Goal: Find specific page/section: Find specific page/section

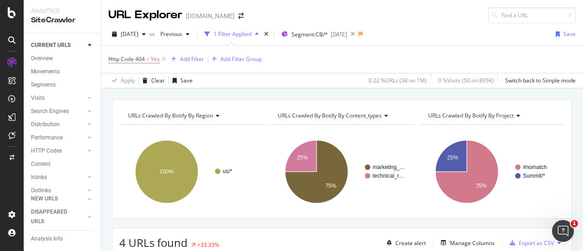
scroll to position [202, 0]
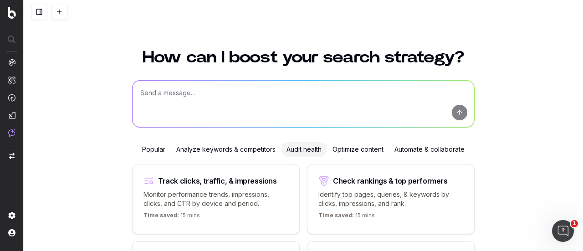
click at [320, 26] on div at bounding box center [304, 31] width 350 height 15
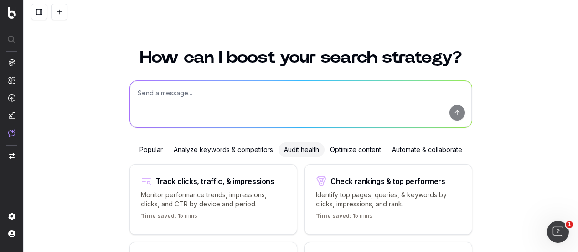
click at [181, 90] on textarea at bounding box center [301, 104] width 342 height 46
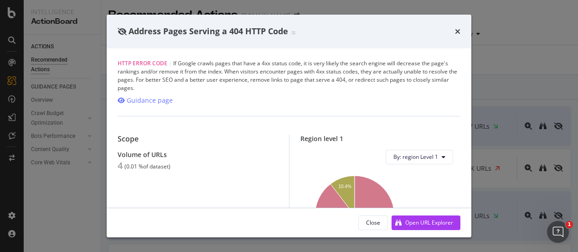
scroll to position [1844, 0]
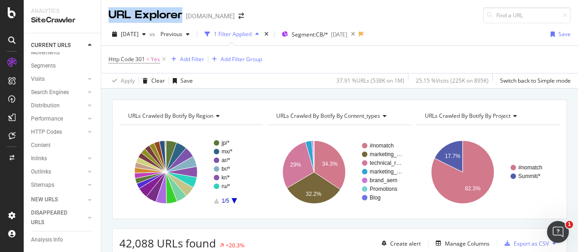
drag, startPoint x: 107, startPoint y: 15, endPoint x: 180, endPoint y: 15, distance: 72.9
click at [180, 15] on div "URL Explorer thermofisher.com" at bounding box center [339, 11] width 477 height 23
click at [180, 15] on div "URL Explorer" at bounding box center [145, 14] width 74 height 15
drag, startPoint x: 181, startPoint y: 15, endPoint x: 106, endPoint y: 11, distance: 75.3
click at [106, 11] on div "URL Explorer thermofisher.com" at bounding box center [339, 11] width 477 height 23
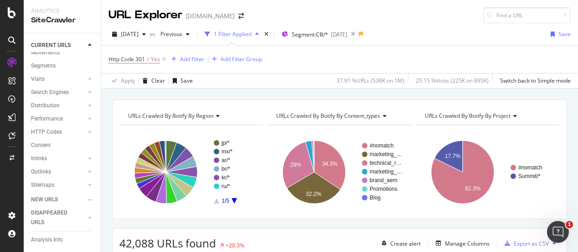
click at [256, 14] on div "URL Explorer thermofisher.com" at bounding box center [339, 11] width 477 height 23
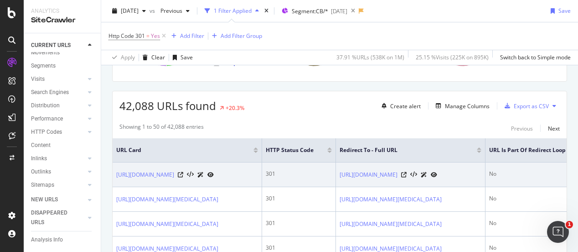
scroll to position [137, 0]
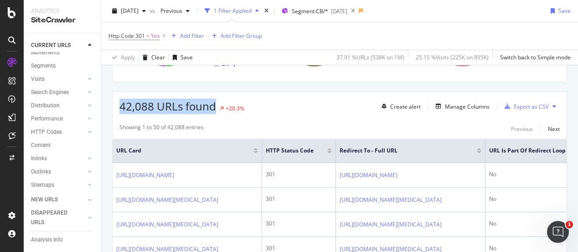
drag, startPoint x: 120, startPoint y: 105, endPoint x: 216, endPoint y: 103, distance: 96.2
click at [216, 103] on div "42,088 URLs found +20.3%" at bounding box center [181, 105] width 125 height 15
click at [158, 103] on span "42,088 URLs found" at bounding box center [167, 105] width 97 height 15
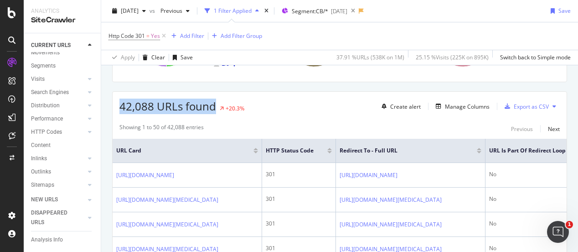
click at [132, 101] on span "42,088 URLs found" at bounding box center [167, 105] width 97 height 15
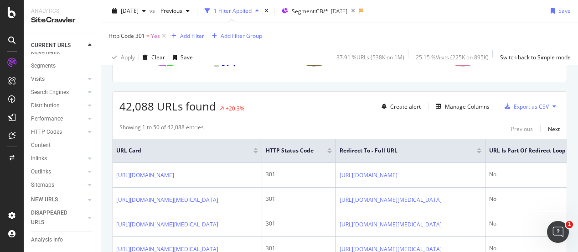
click at [160, 105] on span "42,088 URLs found" at bounding box center [167, 105] width 97 height 15
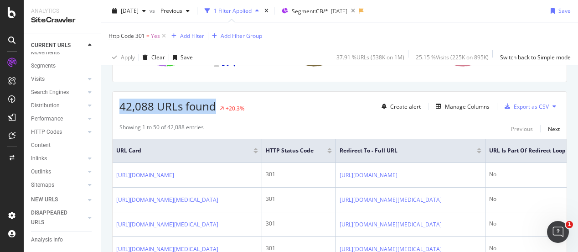
click at [160, 105] on span "42,088 URLs found" at bounding box center [167, 105] width 97 height 15
click at [162, 105] on span "42,088 URLs found" at bounding box center [167, 105] width 97 height 15
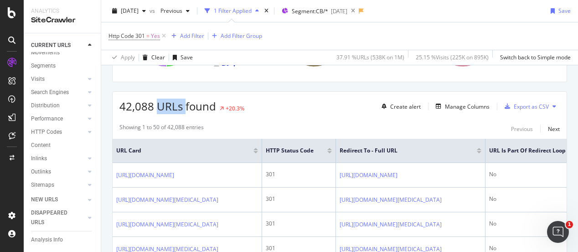
click at [162, 105] on span "42,088 URLs found" at bounding box center [167, 105] width 97 height 15
drag, startPoint x: 247, startPoint y: 107, endPoint x: 122, endPoint y: 106, distance: 125.3
click at [122, 106] on div "42,088 URLs found +20.3% Create alert Manage Columns Export as CSV" at bounding box center [340, 103] width 454 height 22
click at [122, 105] on span "42,088 URLs found" at bounding box center [167, 105] width 97 height 15
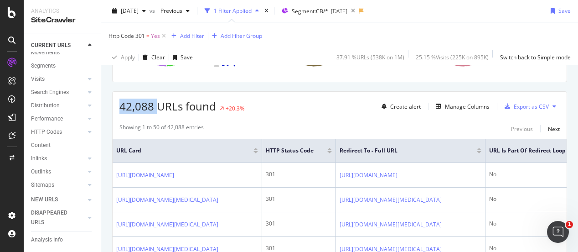
click at [122, 105] on span "42,088 URLs found" at bounding box center [167, 105] width 97 height 15
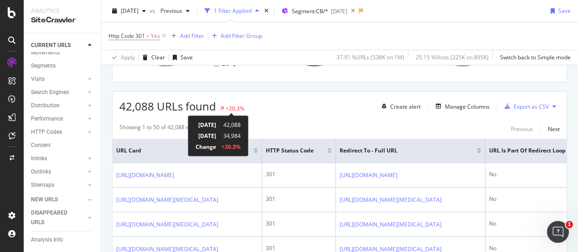
click at [238, 106] on div "+20.3%" at bounding box center [235, 108] width 19 height 8
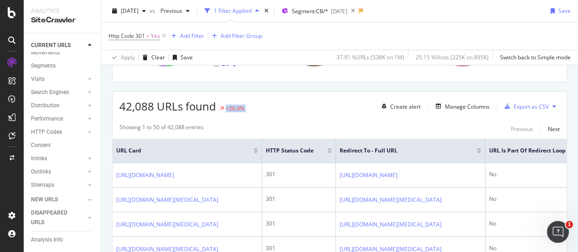
click at [254, 106] on div "42,088 URLs found +20.3% Create alert Manage Columns Export as CSV" at bounding box center [340, 103] width 454 height 22
